Goal: Information Seeking & Learning: Learn about a topic

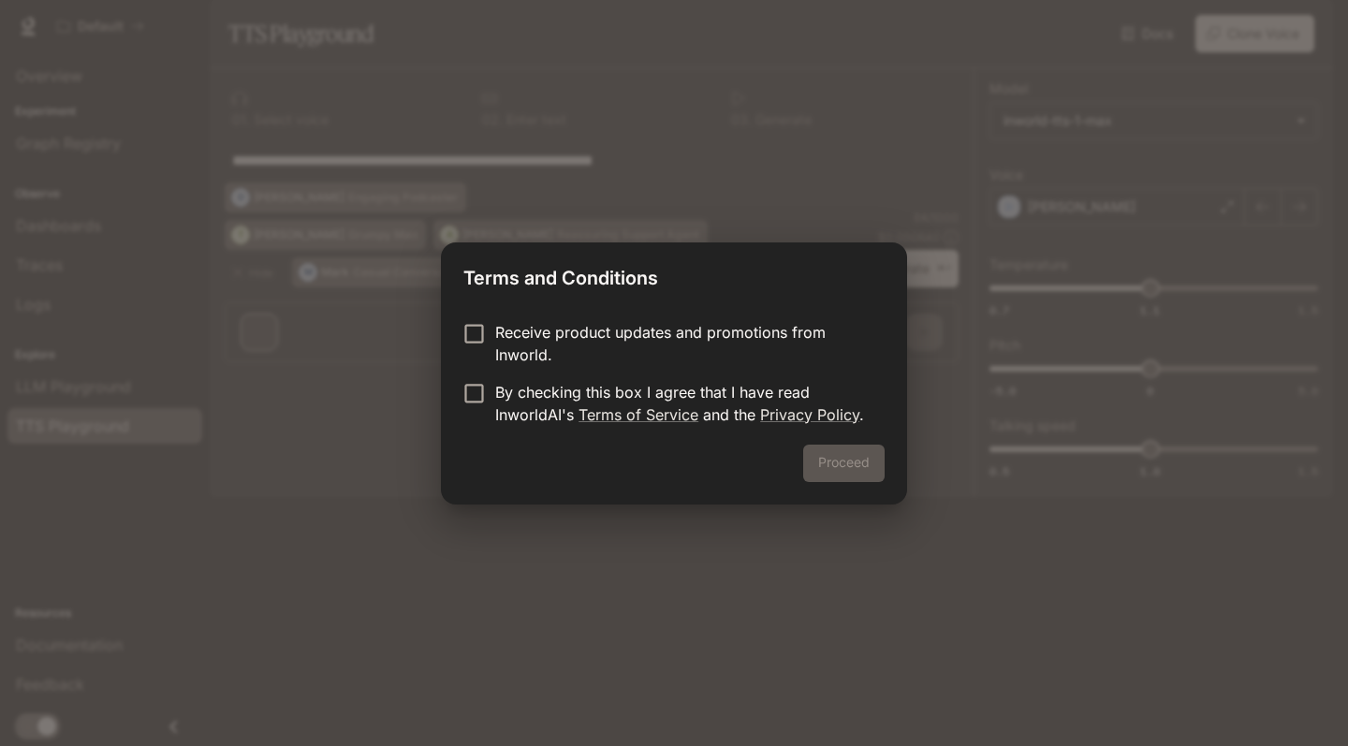
click at [681, 324] on p "Receive product updates and promotions from Inworld." at bounding box center [682, 343] width 374 height 45
click at [605, 384] on p "By checking this box I agree that I have read InworldAI's Terms of Service and …" at bounding box center [682, 403] width 374 height 45
click at [849, 471] on button "Proceed" at bounding box center [843, 463] width 81 height 37
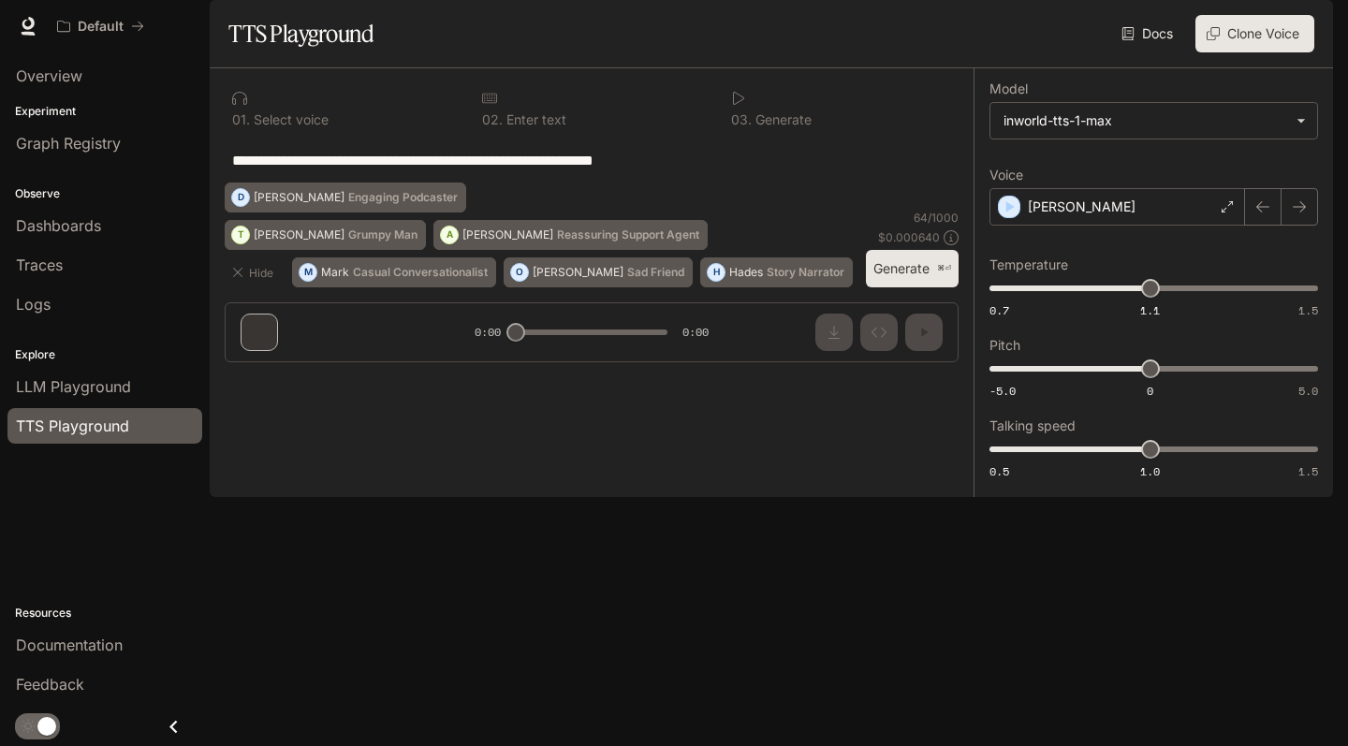
click at [451, 182] on div "**********" at bounding box center [592, 160] width 734 height 45
click at [489, 106] on icon at bounding box center [489, 98] width 15 height 15
click at [351, 377] on div "**********" at bounding box center [592, 222] width 764 height 309
click at [1139, 52] on link "Docs" at bounding box center [1148, 33] width 63 height 37
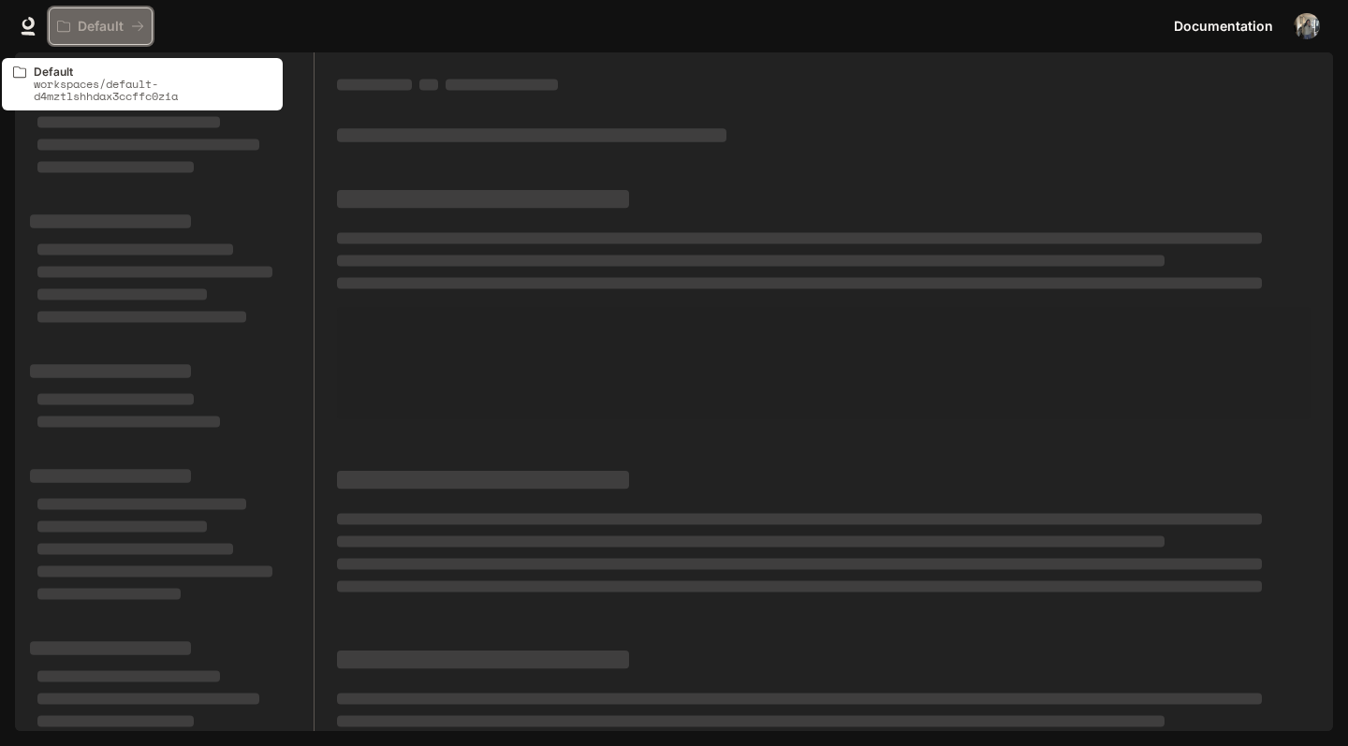
click at [83, 26] on p "Default" at bounding box center [101, 27] width 46 height 16
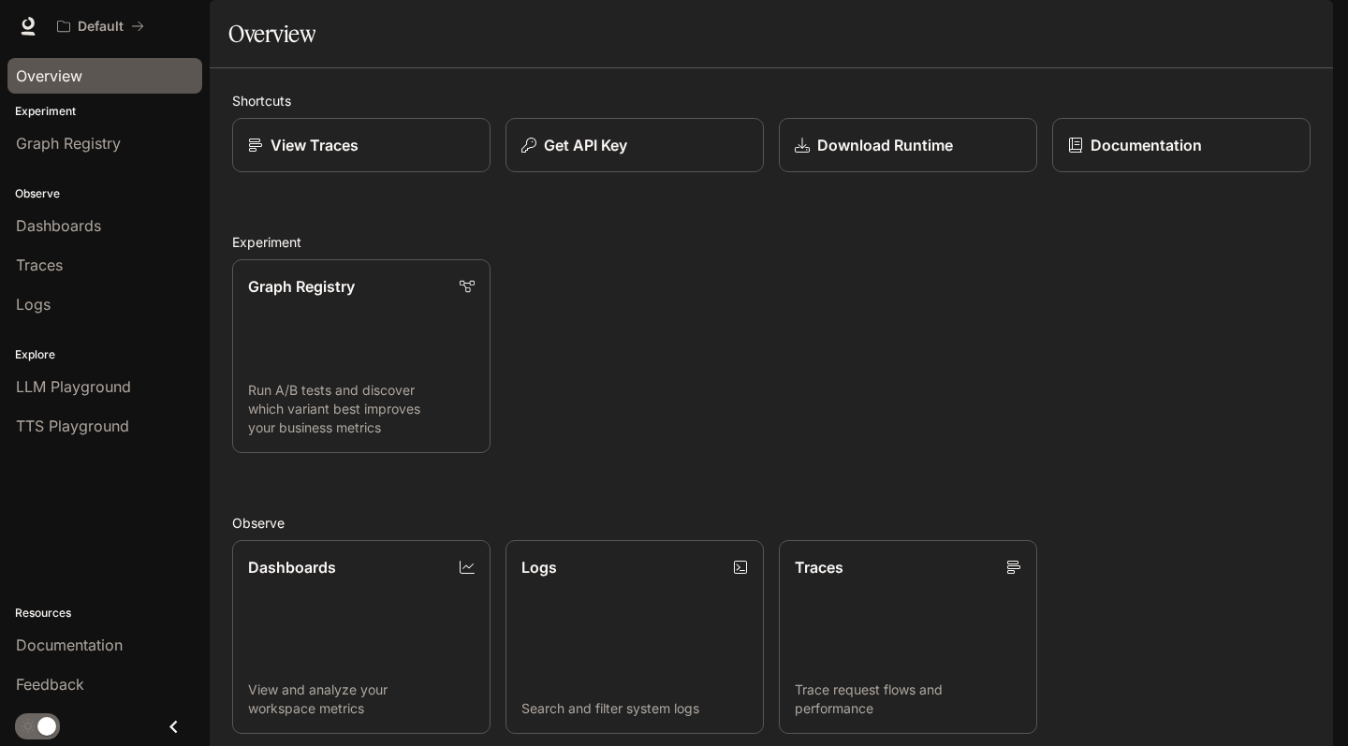
click at [68, 66] on span "Overview" at bounding box center [49, 76] width 66 height 22
click at [1120, 156] on p "Documentation" at bounding box center [1145, 145] width 112 height 22
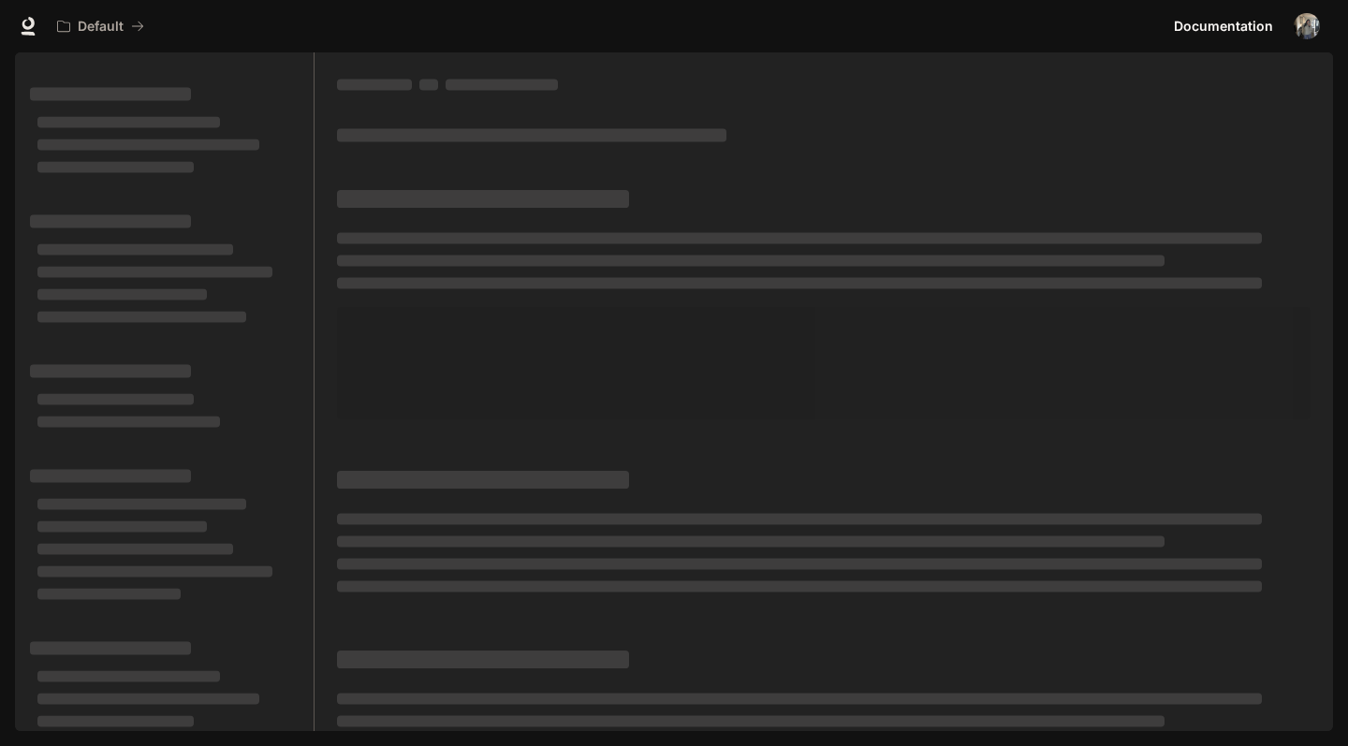
click at [953, 26] on div "Default" at bounding box center [607, 25] width 1117 height 37
